Goal: Contribute content: Add original content to the website for others to see

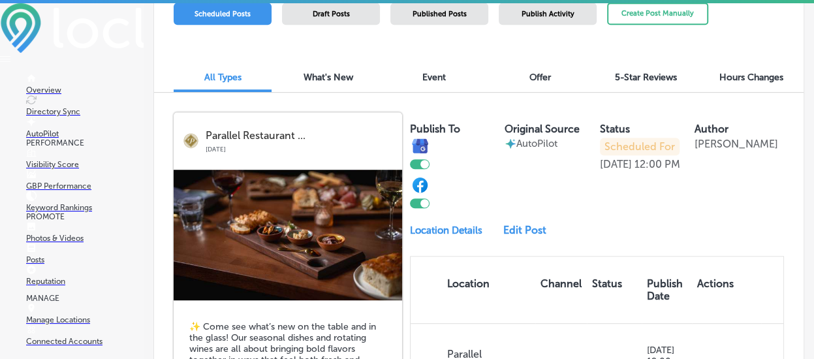
scroll to position [392, 0]
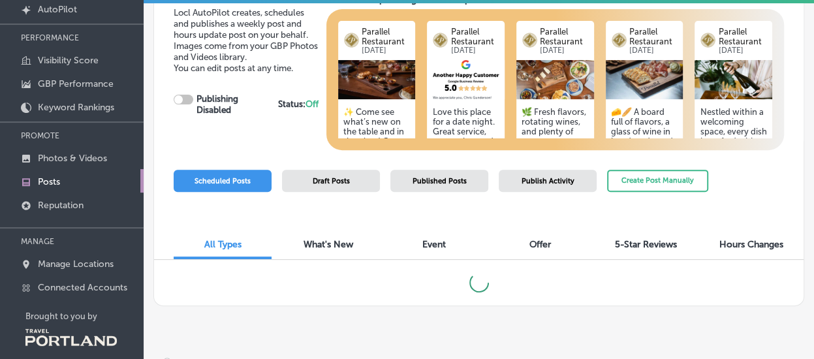
scroll to position [136, 0]
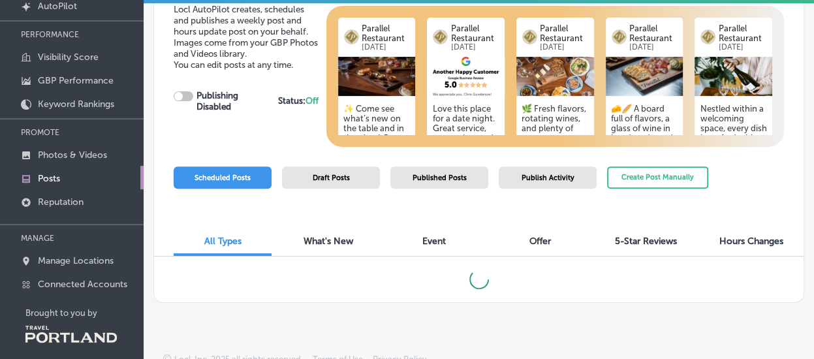
checkbox input "true"
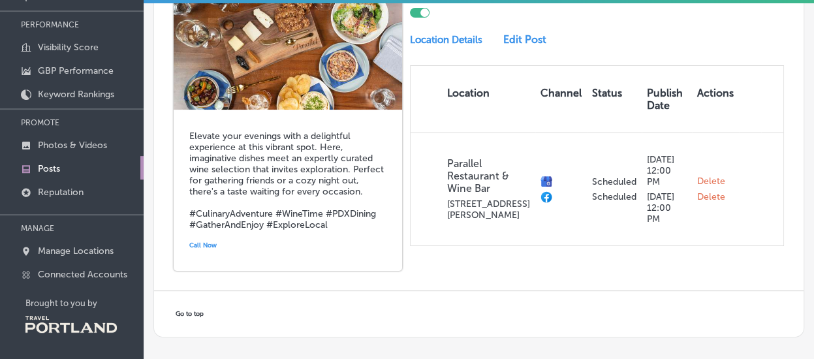
scroll to position [2350, 0]
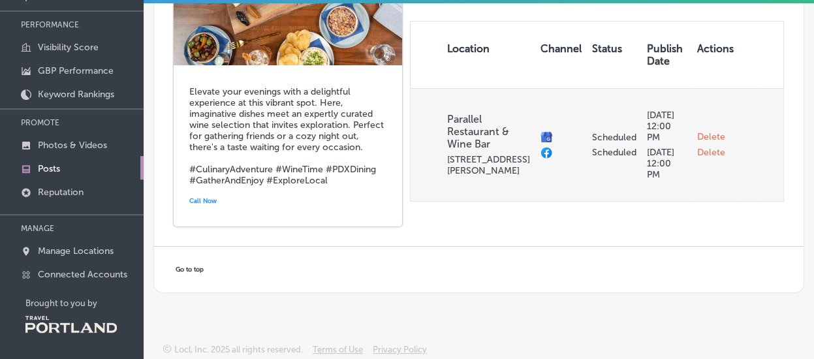
click at [703, 139] on span "Delete" at bounding box center [711, 137] width 28 height 12
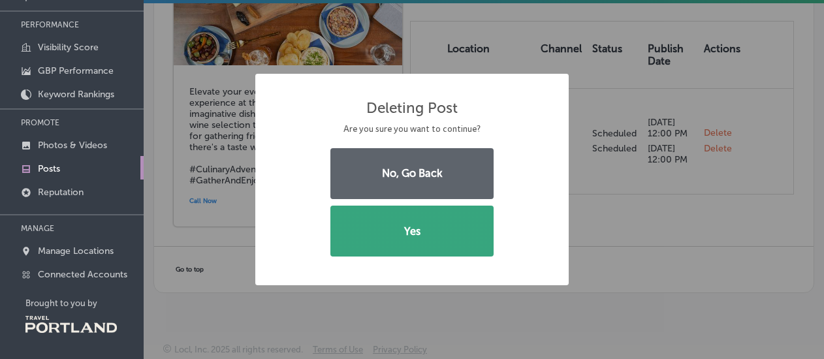
click at [410, 223] on button "Yes" at bounding box center [411, 231] width 163 height 51
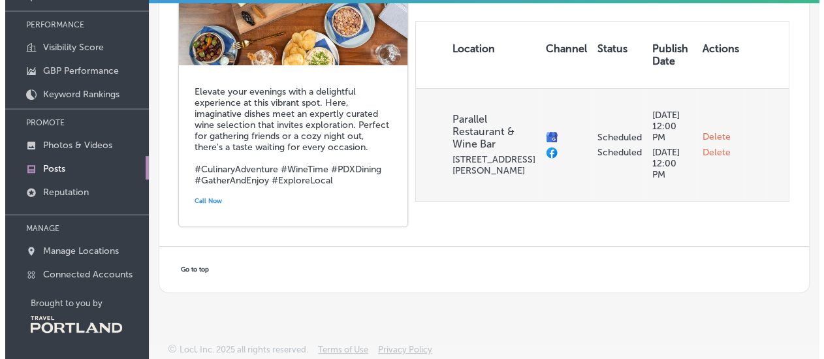
scroll to position [2350, 0]
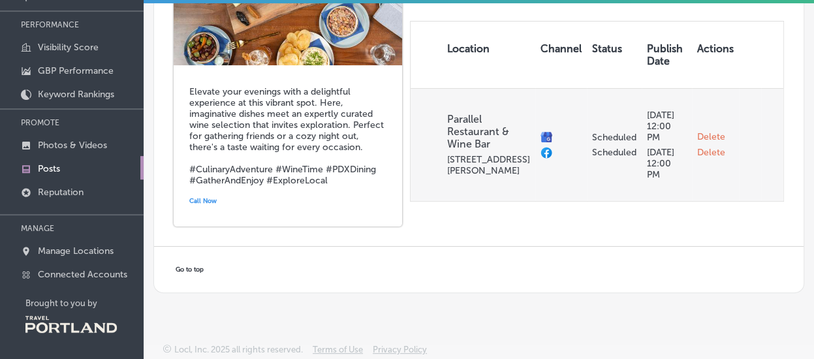
checkbox input "false"
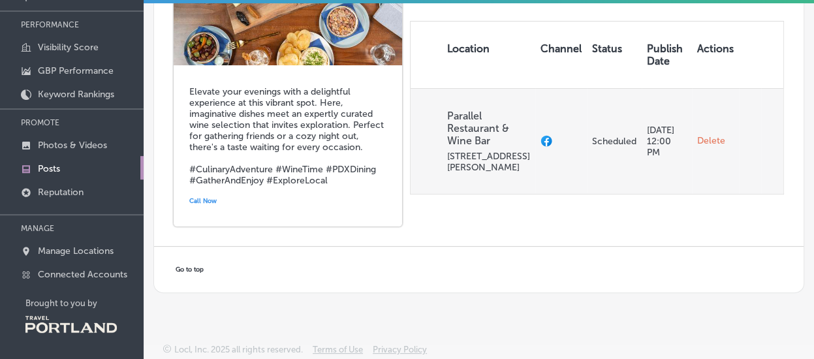
click at [702, 144] on span "Delete" at bounding box center [711, 141] width 28 height 12
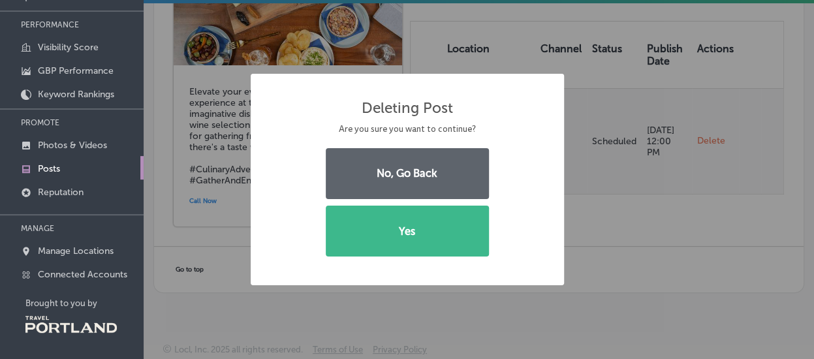
scroll to position [2338, 0]
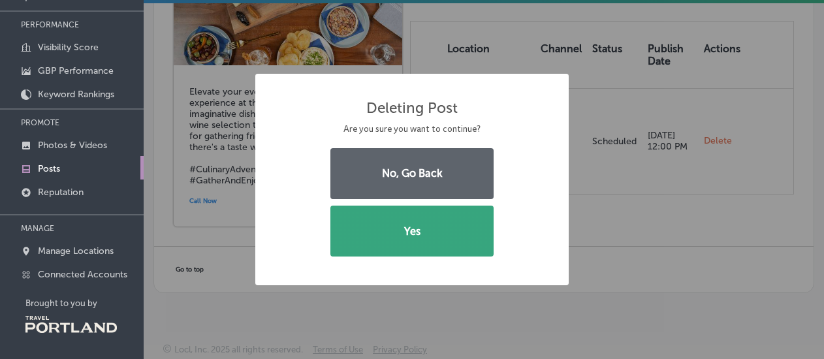
click at [422, 224] on button "Yes" at bounding box center [411, 231] width 163 height 51
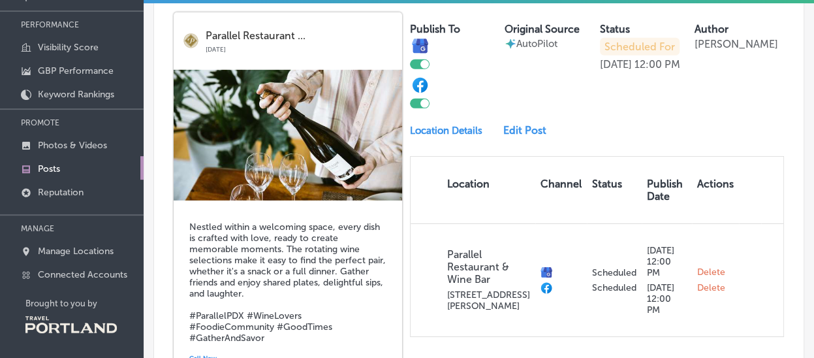
scroll to position [1812, 0]
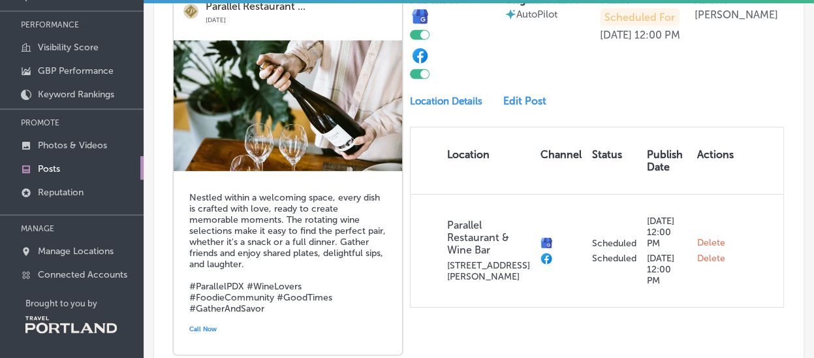
click at [520, 116] on div "Publish To Original Source AutoPilot Status Scheduled For [DATE] 12:00 PM Autho…" at bounding box center [597, 145] width 374 height 324
click at [521, 107] on link "Edit Post" at bounding box center [528, 101] width 51 height 12
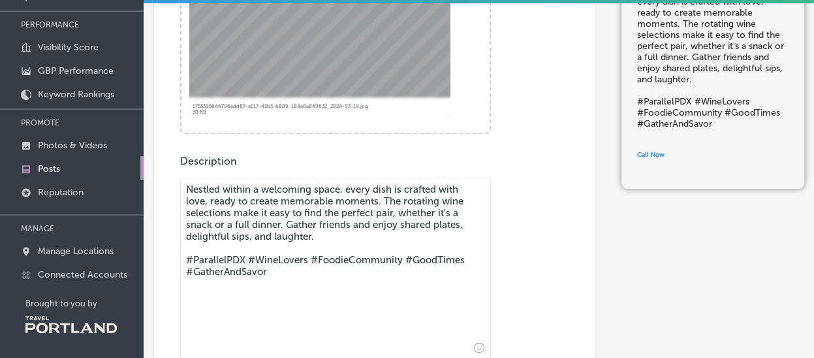
scroll to position [522, 0]
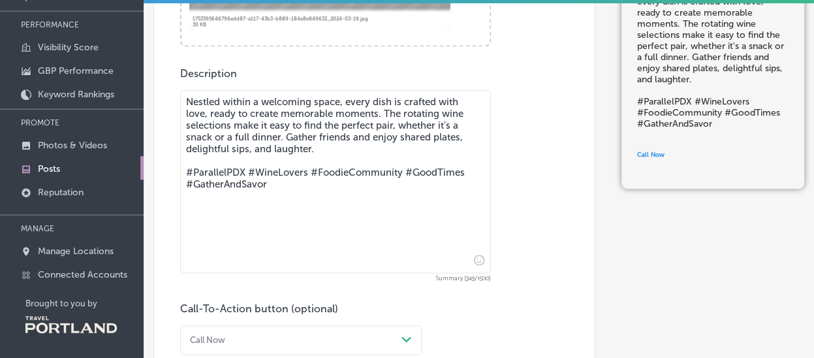
click at [342, 149] on textarea "Nestled within a welcoming space, every dish is crafted with love, ready to cre…" at bounding box center [335, 181] width 311 height 183
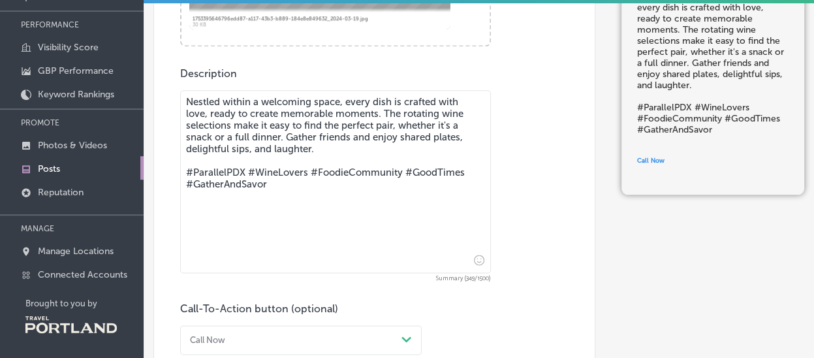
click at [302, 182] on textarea "Nestled within a welcoming space, every dish is crafted with love, ready to cre…" at bounding box center [335, 181] width 311 height 183
drag, startPoint x: 305, startPoint y: 187, endPoint x: 219, endPoint y: 109, distance: 115.9
click at [184, 95] on textarea "Nestled within a welcoming space, every dish is crafted with love, ready to cre…" at bounding box center [335, 181] width 311 height 183
paste textarea "✨ Nothing says celebration like the pop of a Champagne cork! Whether you’re her…"
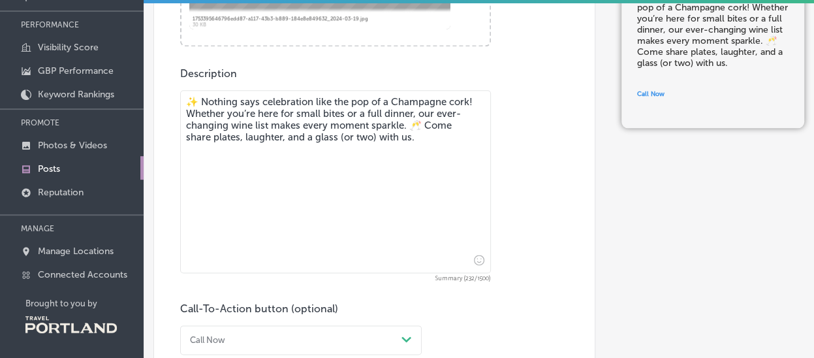
click at [356, 98] on textarea "✨ Nothing says celebration like the pop of a Champagne cork! Whether you’re her…" at bounding box center [335, 181] width 311 height 183
click at [351, 99] on textarea "✨ Nothing says celebration like the pop of a Champagne cork! Whether you’re her…" at bounding box center [335, 181] width 311 height 183
drag, startPoint x: 354, startPoint y: 101, endPoint x: 368, endPoint y: 104, distance: 14.6
click at [368, 104] on textarea "✨ Nothing says celebration like the pop of a Champagne cork! Whether you’re her…" at bounding box center [335, 181] width 311 height 183
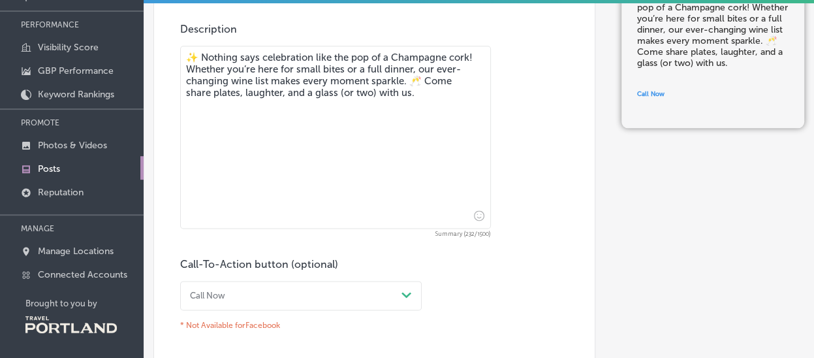
scroll to position [587, 0]
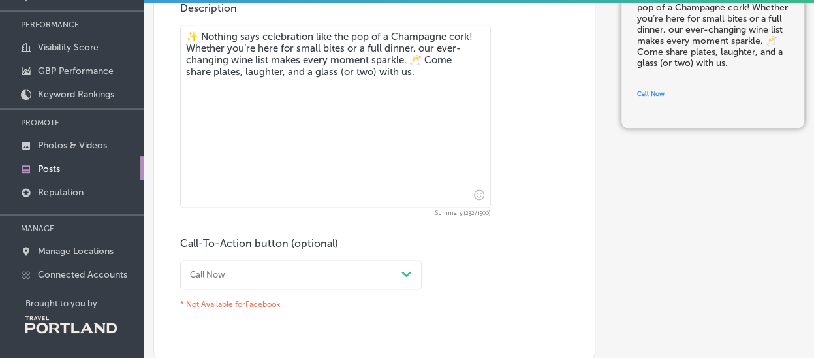
click at [345, 78] on textarea "✨ Nothing says celebration like the pop of a Champagne cork! Whether you’re her…" at bounding box center [335, 116] width 311 height 183
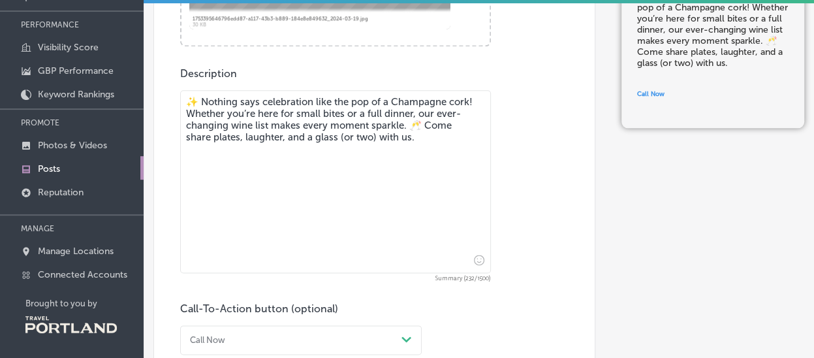
drag, startPoint x: 468, startPoint y: 146, endPoint x: 179, endPoint y: 102, distance: 292.5
paste textarea "🥂 Nothing kicks off the night like the happy hiss of a Champagne cork! From sna…"
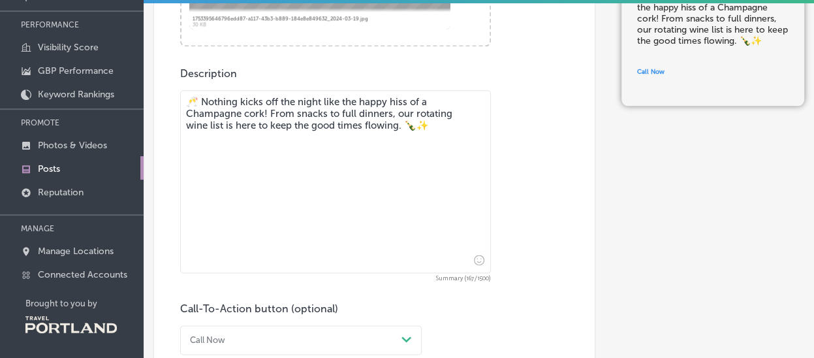
click at [407, 99] on textarea "🥂 Nothing kicks off the night like the happy hiss of a Champagne cork! From sna…" at bounding box center [335, 181] width 311 height 183
click at [458, 126] on textarea "🥂 Nothing kicks off the night like the happy whisper of a Champagne cork! From …" at bounding box center [335, 181] width 311 height 183
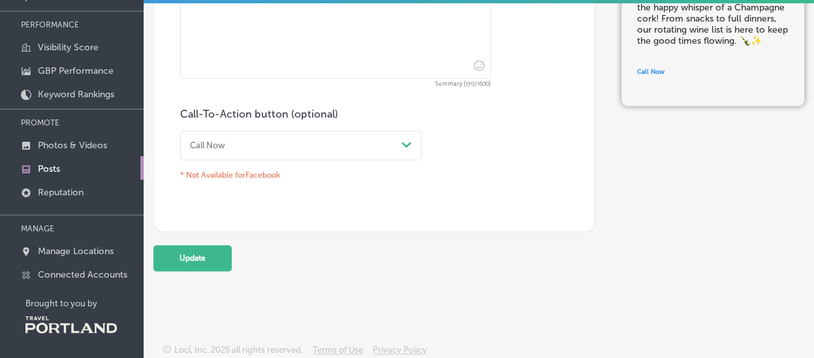
scroll to position [720, 0]
type textarea "🥂 Nothing kicks off the night like the happy whisper of a Champagne cork! From …"
click at [217, 142] on div "Call Now" at bounding box center [207, 145] width 35 height 10
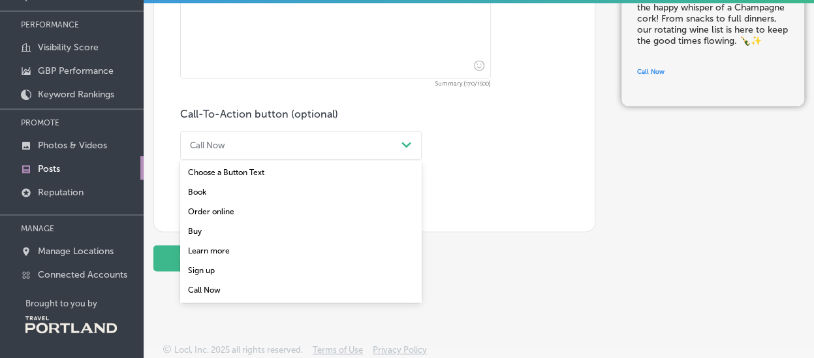
click at [469, 260] on div "Update" at bounding box center [374, 258] width 442 height 26
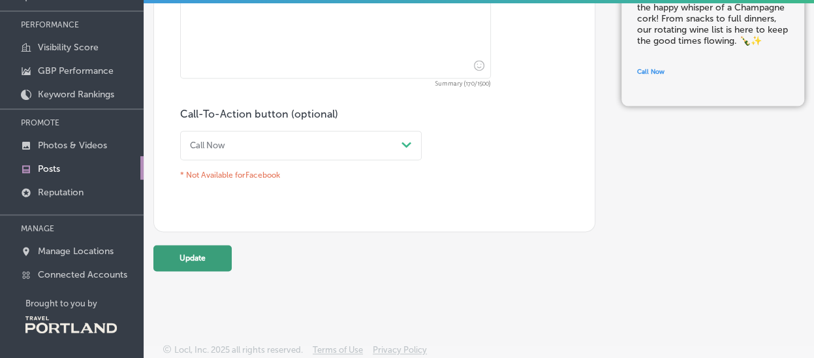
drag, startPoint x: 159, startPoint y: 243, endPoint x: 183, endPoint y: 251, distance: 24.6
click at [161, 245] on button "Update" at bounding box center [192, 258] width 78 height 26
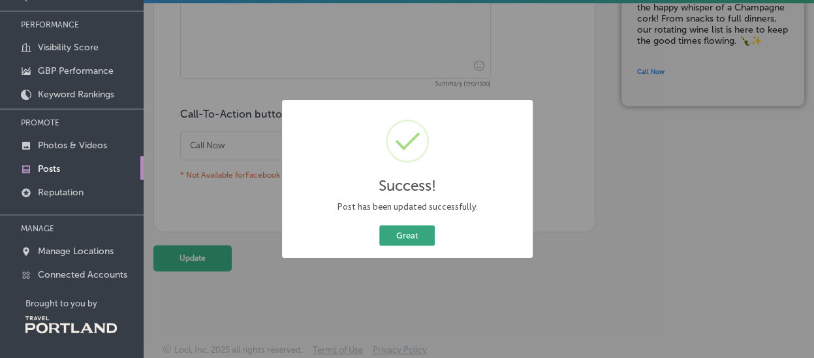
click at [412, 238] on button "Great" at bounding box center [406, 235] width 55 height 20
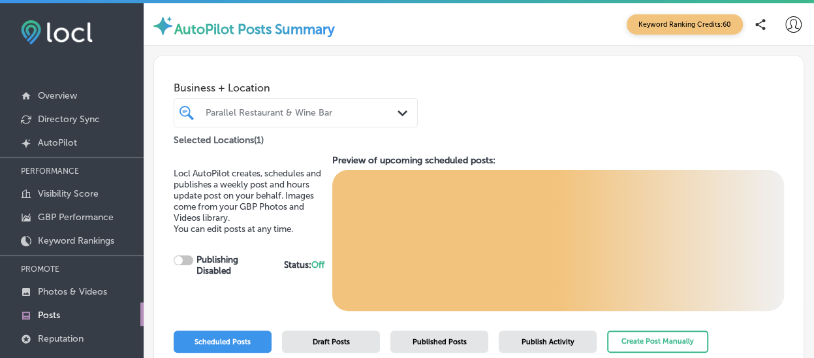
checkbox input "true"
